Goal: Contribute content

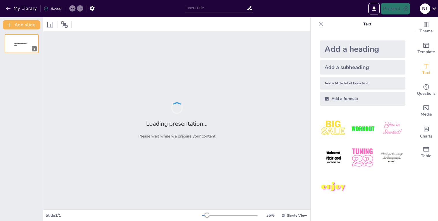
type input "De Barok: Een Overzicht van [PERSON_NAME] en Emotie in Kunst en Architectuur"
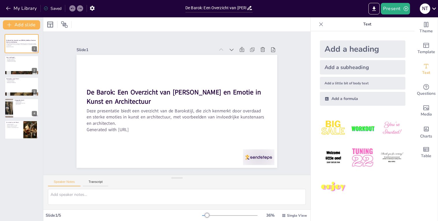
click at [59, 12] on div "Saved" at bounding box center [51, 8] width 21 height 10
click at [255, 150] on div at bounding box center [258, 157] width 31 height 16
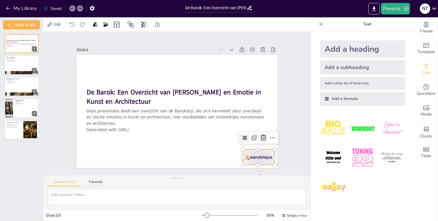
click at [258, 151] on icon at bounding box center [254, 155] width 8 height 8
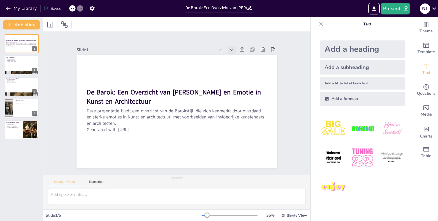
click at [232, 50] on icon at bounding box center [232, 50] width 6 height 6
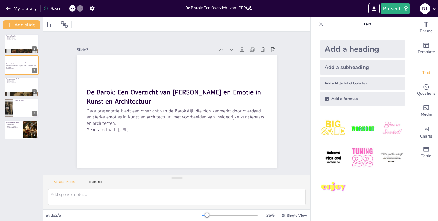
click at [232, 50] on icon at bounding box center [232, 50] width 6 height 6
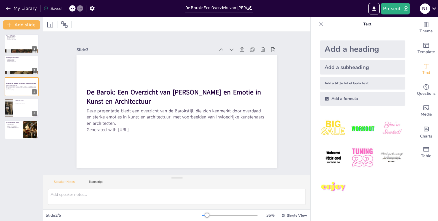
click at [234, 53] on icon at bounding box center [237, 56] width 6 height 6
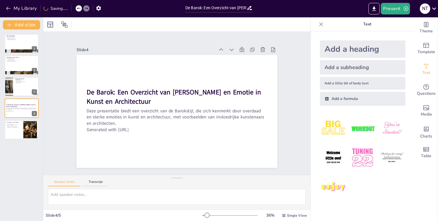
click at [232, 50] on icon at bounding box center [232, 50] width 6 height 6
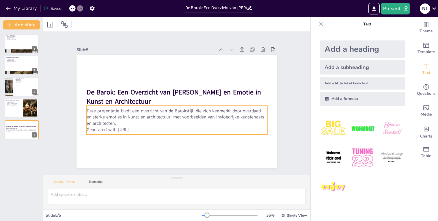
click at [144, 130] on p "Generated with Sendsteps.ai" at bounding box center [174, 129] width 180 height 25
click at [141, 128] on p "Generated with Sendsteps.ai" at bounding box center [177, 129] width 181 height 6
click at [143, 129] on p "Generated with Sendsteps.ai" at bounding box center [155, 119] width 111 height 150
click at [143, 129] on p "Generated with Sendsteps.ai" at bounding box center [177, 129] width 181 height 6
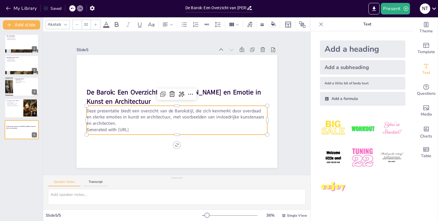
click at [143, 129] on p "Generated with Sendsteps.ai" at bounding box center [155, 119] width 111 height 150
click at [143, 129] on p "Generated with Sendsteps.ai" at bounding box center [177, 129] width 181 height 6
click at [142, 129] on p "Generated with Sendsteps.ai" at bounding box center [177, 129] width 181 height 6
click at [142, 129] on p "Generated with Sendsteps.ai" at bounding box center [174, 129] width 180 height 25
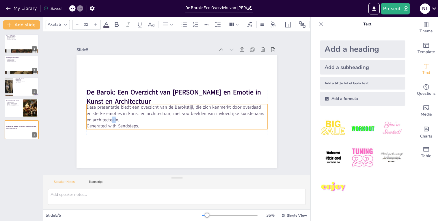
click at [143, 129] on div at bounding box center [176, 111] width 201 height 113
click at [23, 60] on icon at bounding box center [25, 61] width 4 height 4
type textarea "De overdadige decoraties in Barokkunst zijn bedoeld om een gevoel van luxe en g…"
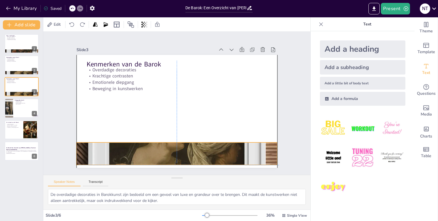
drag, startPoint x: 178, startPoint y: 158, endPoint x: 179, endPoint y: 154, distance: 4.6
click at [179, 154] on div at bounding box center [176, 153] width 201 height 201
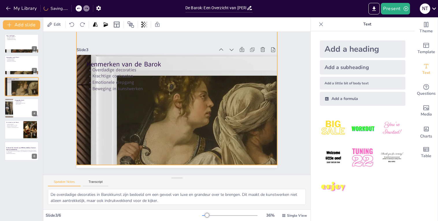
drag, startPoint x: 177, startPoint y: 142, endPoint x: 180, endPoint y: 7, distance: 135.4
click at [180, 7] on div "My Library Saving...... De Barok: Een Overzicht van Stijl en Emotie in Kunst en…" at bounding box center [219, 110] width 438 height 221
drag, startPoint x: 180, startPoint y: 7, endPoint x: 132, endPoint y: 116, distance: 119.8
click at [132, 116] on div "My Library Saved De Barok: Een Overzicht van Stijl en Emotie in Kunst en Archit…" at bounding box center [219, 110] width 438 height 221
